Goal: Information Seeking & Learning: Learn about a topic

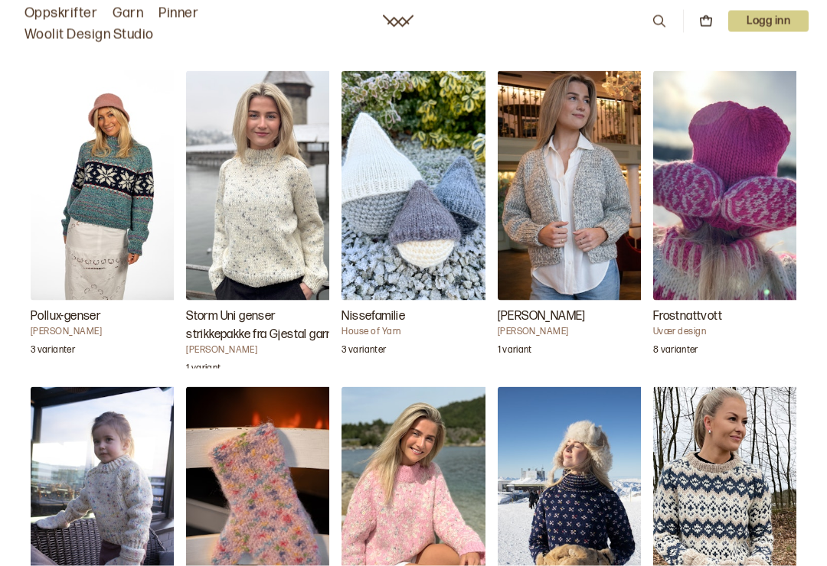
scroll to position [1523, 0]
click at [119, 204] on img "Pollux-genser" at bounding box center [107, 185] width 153 height 230
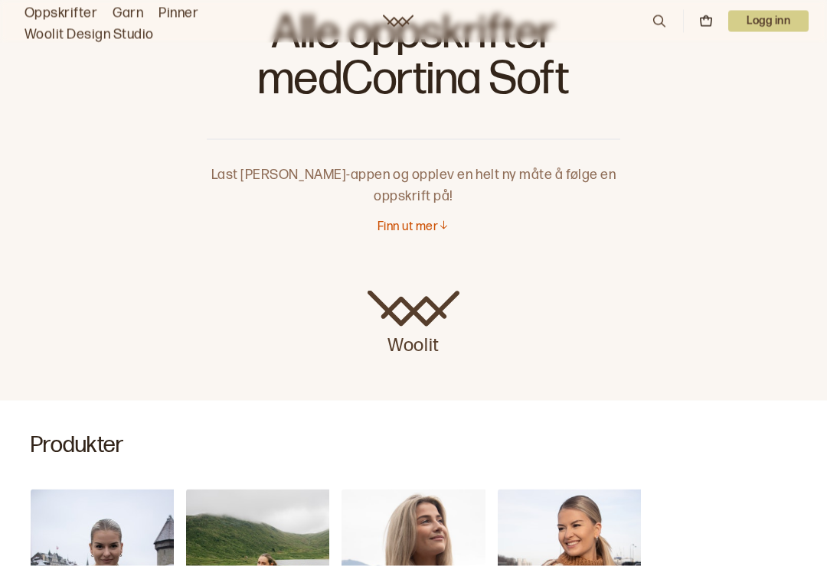
scroll to position [85, 0]
click at [430, 228] on p "Finn ut mer" at bounding box center [407, 227] width 60 height 16
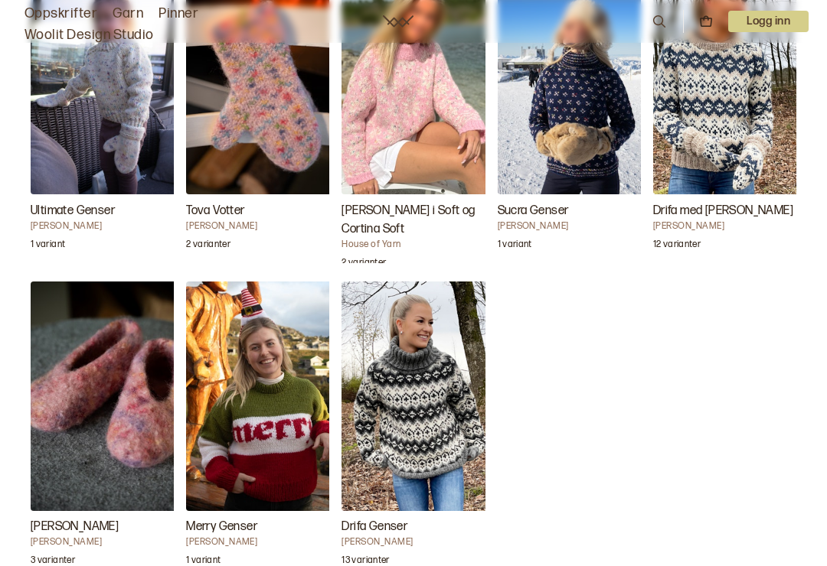
scroll to position [1943, 0]
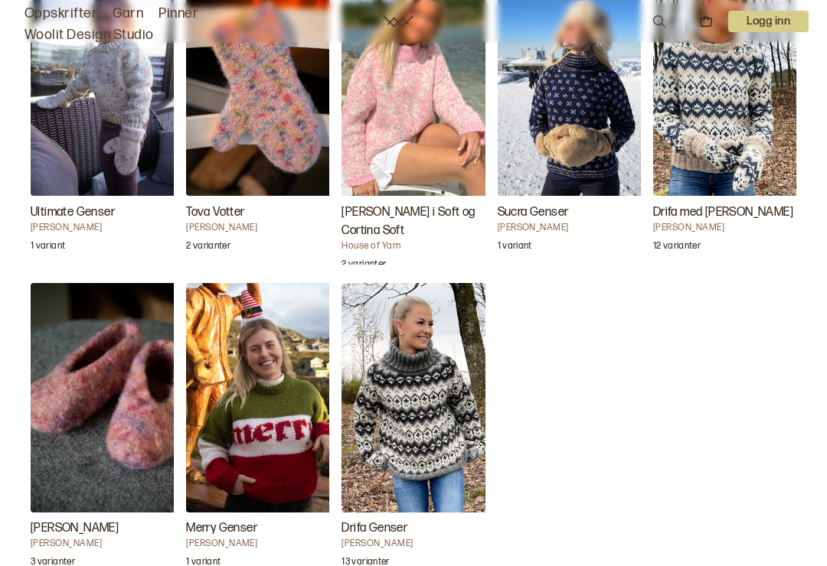
click at [402, 188] on img "Carly Genser i Soft og Cortina Soft" at bounding box center [417, 81] width 153 height 230
